Goal: Task Accomplishment & Management: Manage account settings

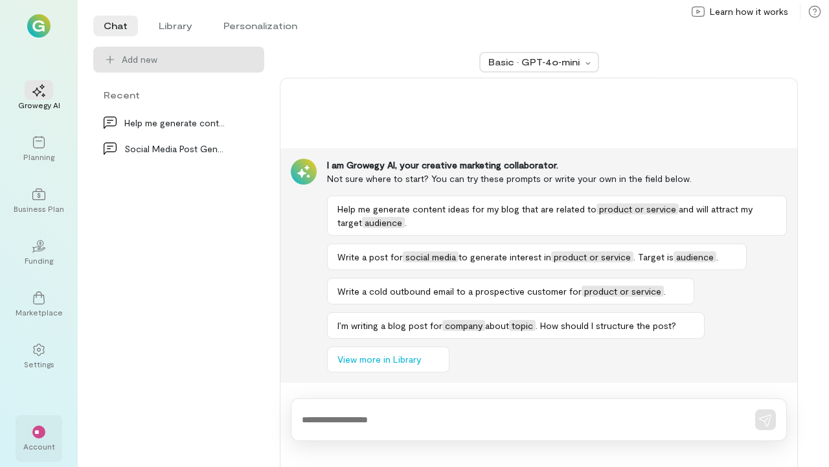
click at [36, 433] on span "**" at bounding box center [38, 432] width 8 height 8
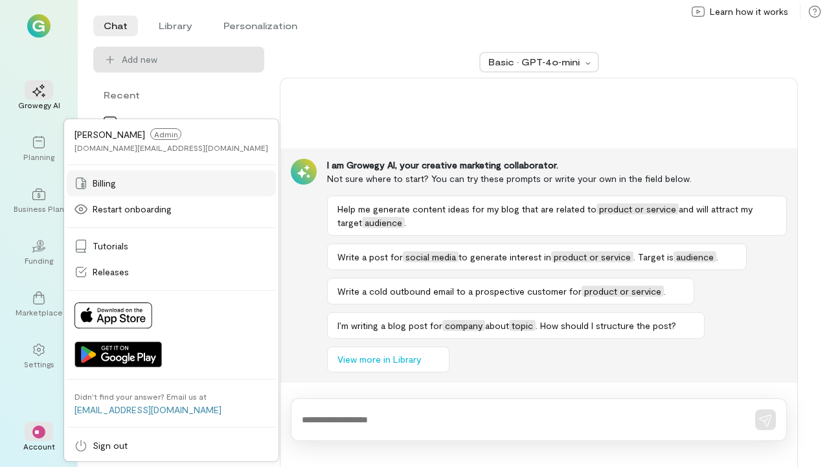
click at [111, 181] on span "Billing" at bounding box center [104, 183] width 23 height 13
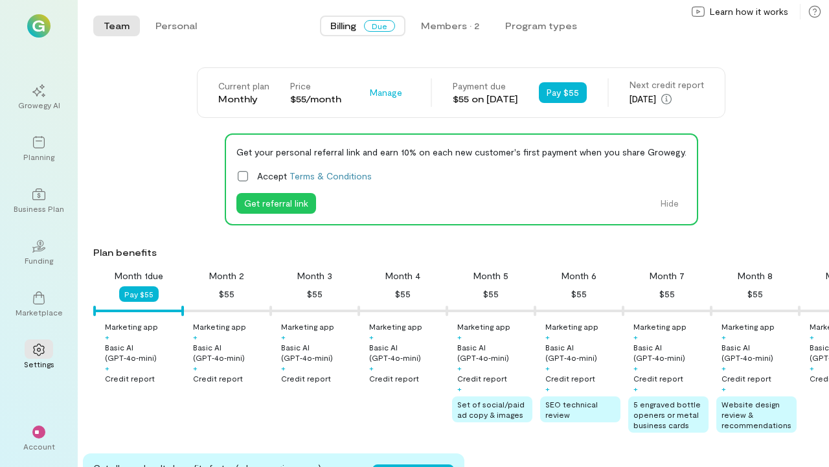
click at [243, 177] on icon at bounding box center [242, 176] width 13 height 13
click at [0, 0] on icon at bounding box center [0, 0] width 0 height 0
click at [152, 308] on div at bounding box center [461, 311] width 736 height 10
click at [145, 300] on button "Pay $55" at bounding box center [138, 294] width 39 height 16
